Goal: Task Accomplishment & Management: Manage account settings

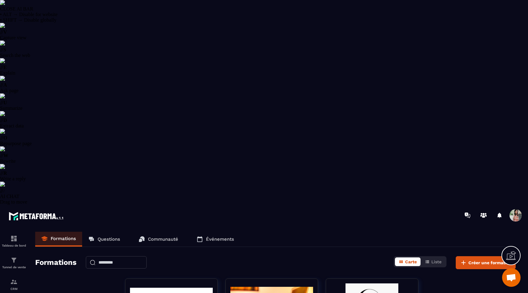
click at [106, 236] on p "Questions" at bounding box center [109, 239] width 23 height 6
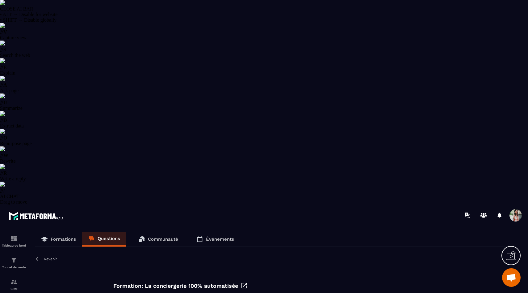
click at [45, 256] on p "Revenir" at bounding box center [50, 258] width 13 height 4
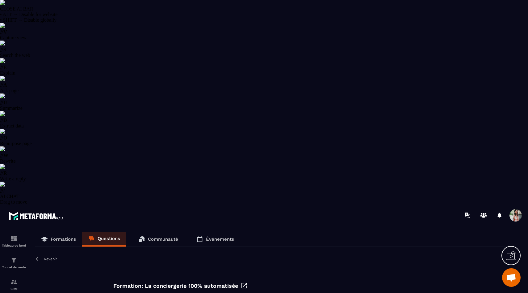
click at [46, 256] on p "Revenir" at bounding box center [50, 258] width 13 height 4
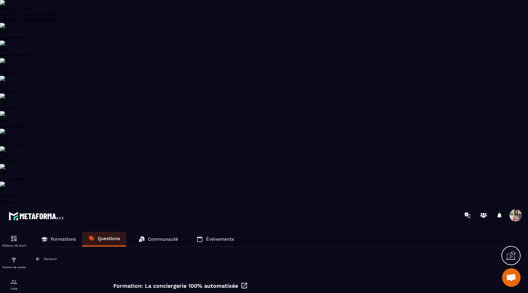
click at [44, 256] on p "Revenir" at bounding box center [50, 258] width 13 height 4
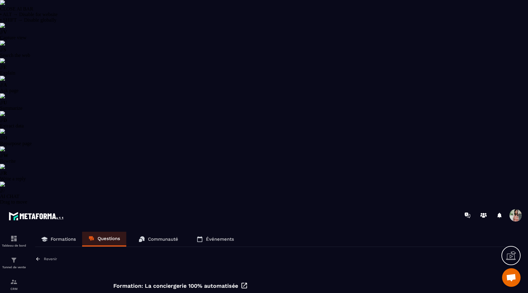
click at [51, 256] on p "Revenir" at bounding box center [50, 258] width 13 height 4
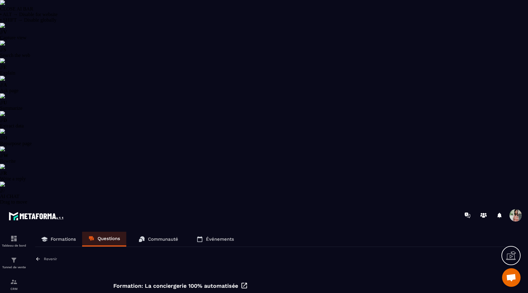
click at [53, 256] on p "Revenir" at bounding box center [50, 258] width 13 height 4
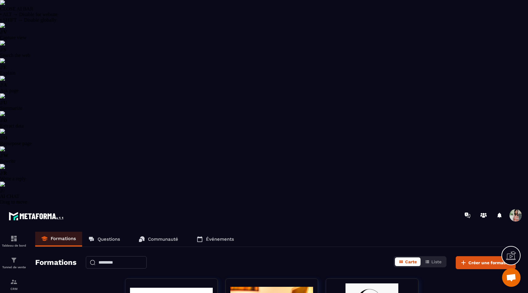
click at [266, 256] on div "Formations Carte Liste Créer une formation" at bounding box center [275, 262] width 481 height 13
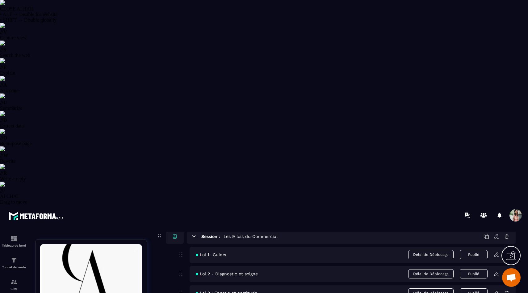
scroll to position [1215, 0]
click at [193, 233] on icon at bounding box center [194, 236] width 6 height 6
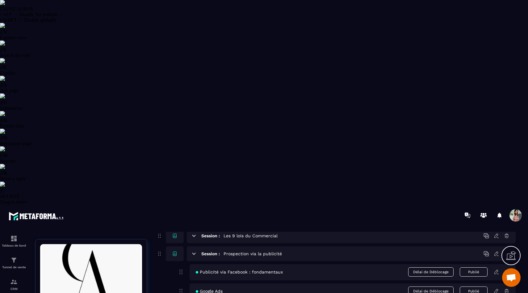
click at [193, 252] on icon at bounding box center [194, 253] width 3 height 2
click at [193, 269] on icon at bounding box center [194, 272] width 6 height 6
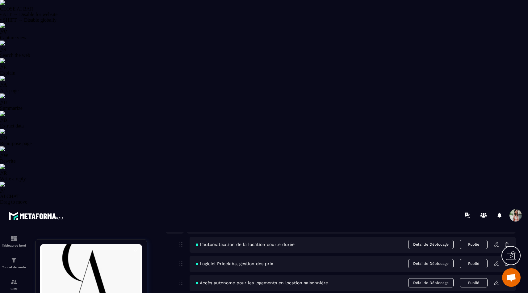
scroll to position [1279, 0]
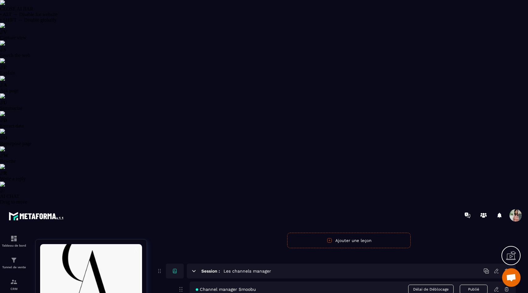
scroll to position [1431, 0]
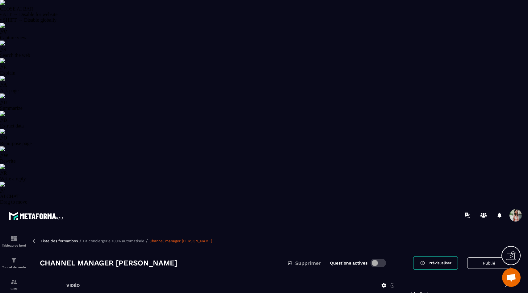
click at [393, 282] on icon at bounding box center [393, 285] width 6 height 6
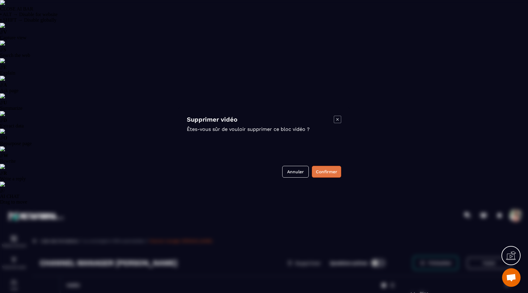
click at [322, 170] on button "Confirmer" at bounding box center [326, 172] width 29 height 12
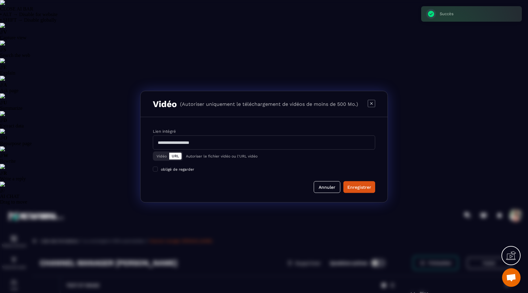
click at [161, 158] on button "Vidéo" at bounding box center [161, 155] width 15 height 7
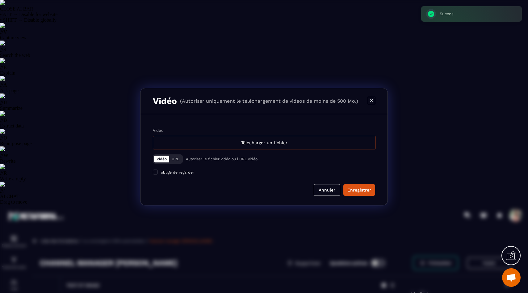
click at [231, 149] on div "Télécharger un fichier" at bounding box center [264, 143] width 223 height 14
click at [0, 0] on input "Vidéo Télécharger un fichier" at bounding box center [0, 0] width 0 height 0
click at [243, 142] on div "Télécharger un fichier" at bounding box center [264, 143] width 223 height 14
click at [0, 0] on input "Vidéo Télécharger un fichier" at bounding box center [0, 0] width 0 height 0
click at [242, 148] on div "Télécharger un fichier" at bounding box center [264, 143] width 223 height 14
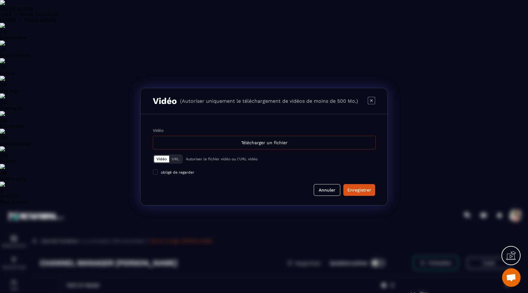
click at [0, 0] on input "Vidéo Télécharger un fichier" at bounding box center [0, 0] width 0 height 0
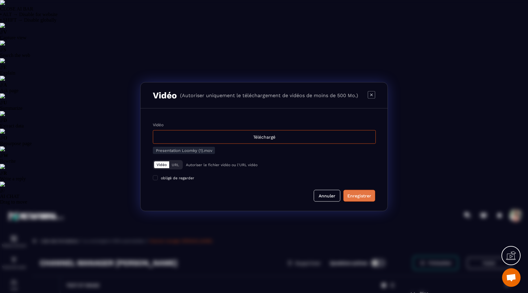
click at [369, 197] on div "Enregistrer" at bounding box center [360, 195] width 24 height 6
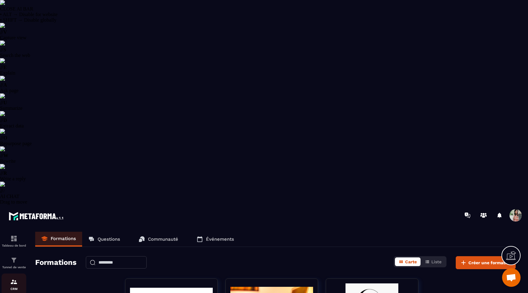
click at [16, 278] on img at bounding box center [13, 281] width 7 height 7
click at [14, 278] on img at bounding box center [13, 281] width 7 height 7
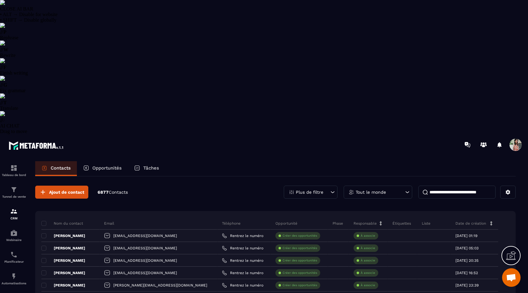
click at [456, 185] on input at bounding box center [457, 191] width 77 height 13
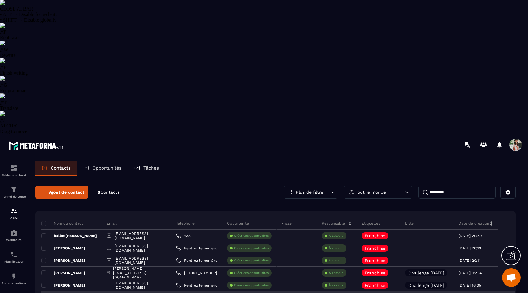
type input "*********"
click at [379, 292] on p "Franchise" at bounding box center [375, 297] width 21 height 4
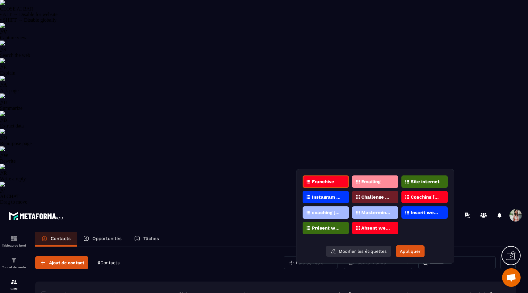
click at [366, 251] on button "Modifier les étiquettes" at bounding box center [358, 250] width 65 height 11
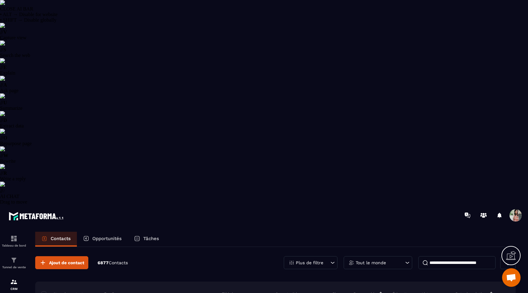
click at [459, 256] on input at bounding box center [457, 262] width 77 height 13
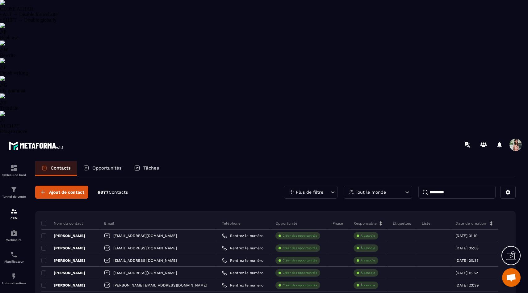
click at [459, 185] on input "*********" at bounding box center [457, 191] width 77 height 13
type input "*********"
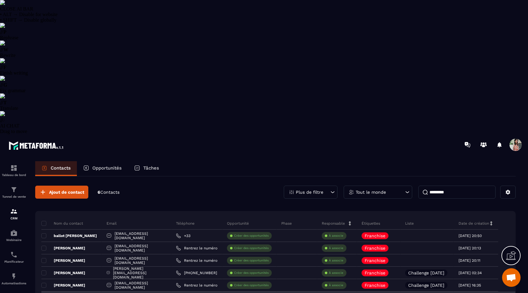
click at [379, 292] on p "Franchise" at bounding box center [375, 297] width 21 height 4
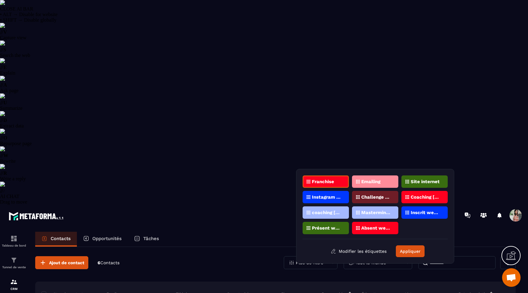
click at [318, 182] on p "Franchise" at bounding box center [323, 181] width 22 height 4
click at [406, 254] on button "Appliquer" at bounding box center [410, 251] width 29 height 12
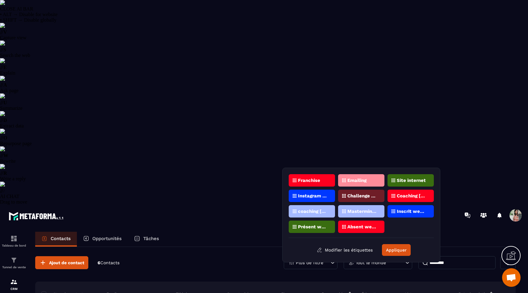
click at [338, 183] on div "Franchise" at bounding box center [361, 180] width 46 height 12
click at [387, 251] on button "Appliquer" at bounding box center [396, 250] width 29 height 12
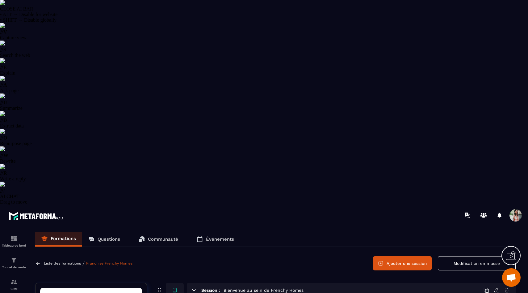
scroll to position [41, 0]
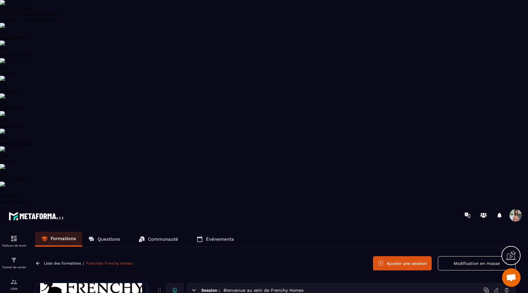
type input "****"
